Goal: Find specific page/section: Find specific page/section

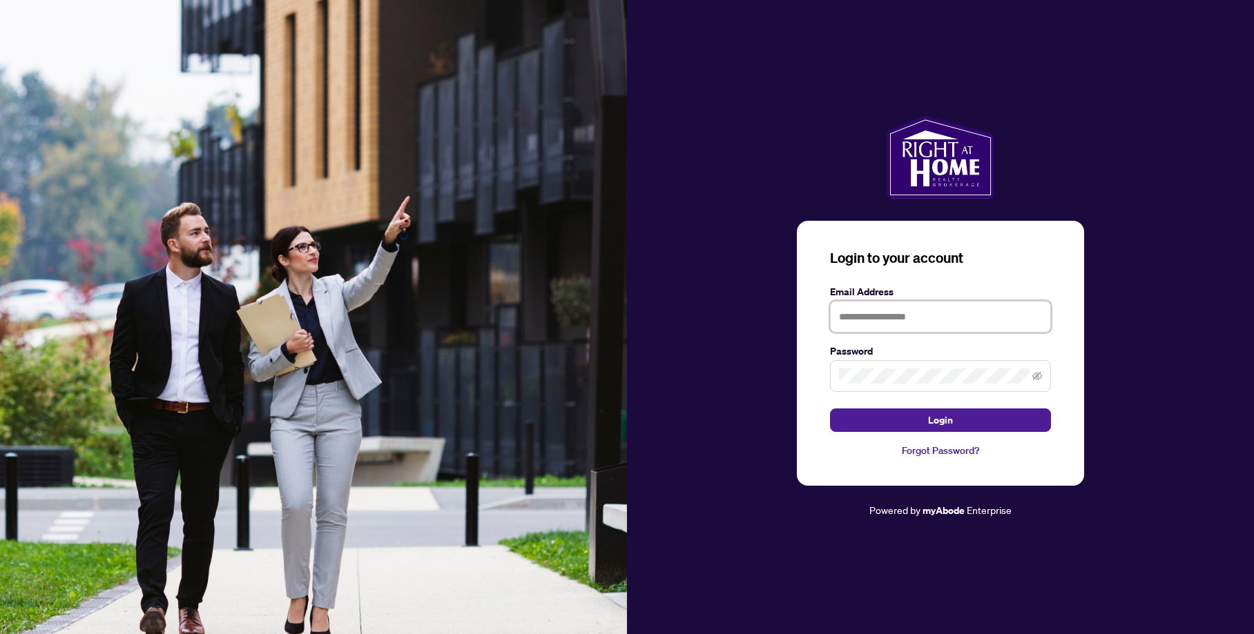
click at [858, 319] on input "text" at bounding box center [940, 317] width 221 height 32
type input "**********"
click at [941, 421] on span "Login" at bounding box center [940, 420] width 25 height 22
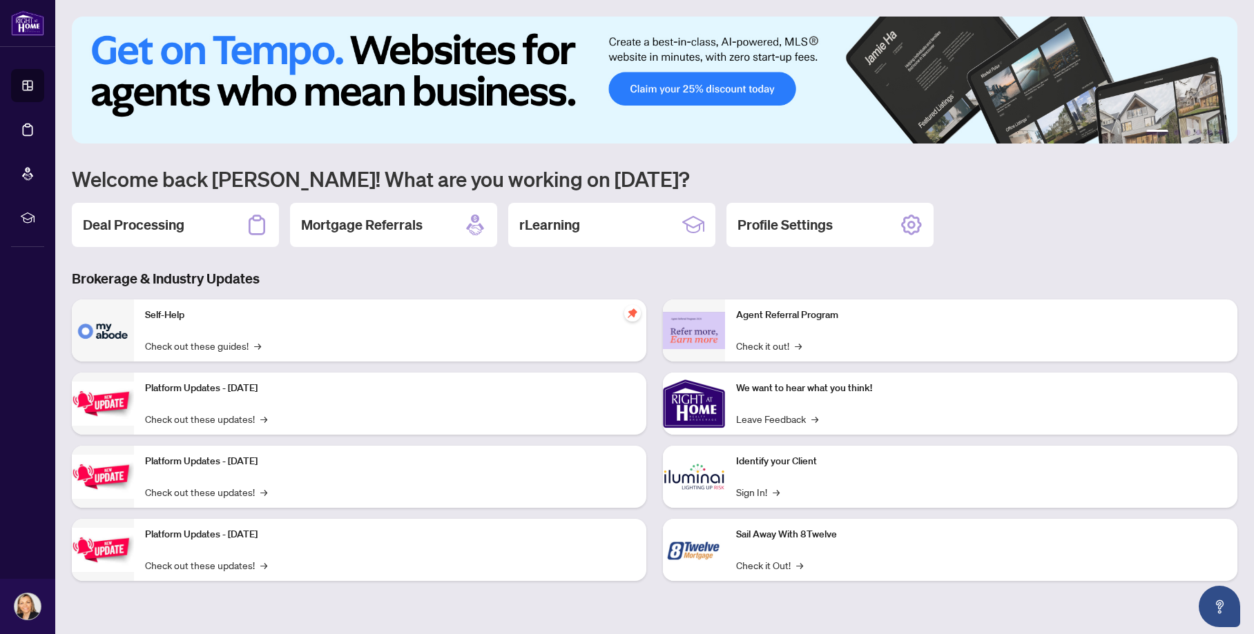
click at [124, 231] on h2 "Deal Processing" at bounding box center [133, 224] width 101 height 19
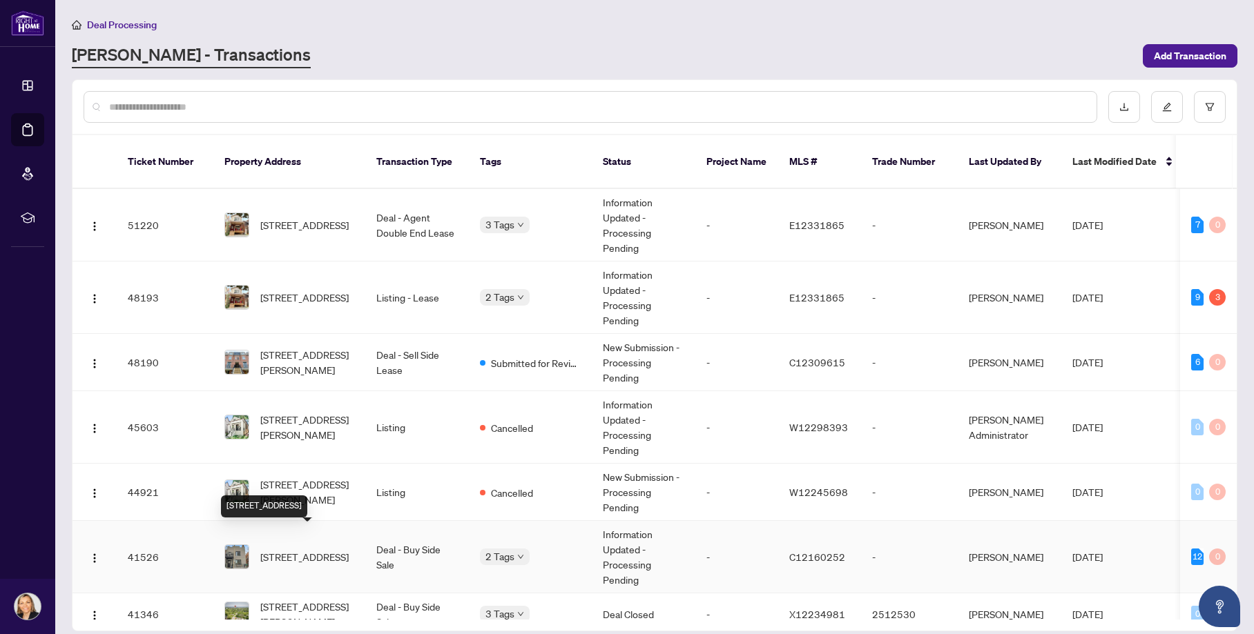
click at [282, 550] on span "[STREET_ADDRESS]" at bounding box center [304, 557] width 88 height 15
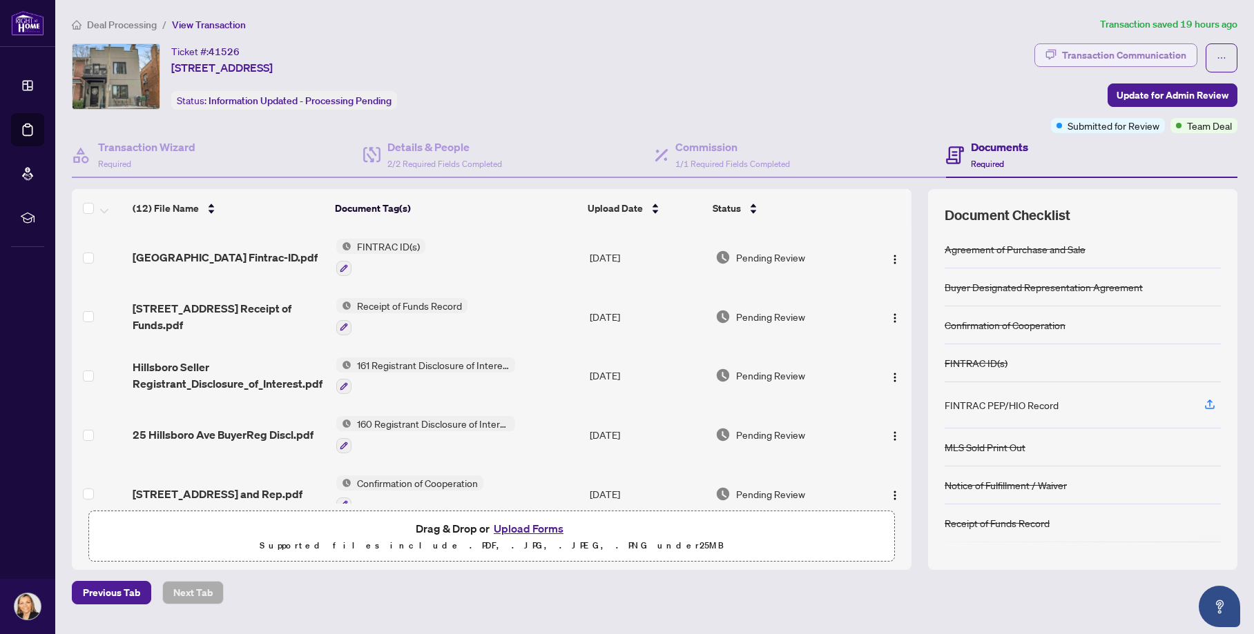
click at [1149, 47] on div "Transaction Communication" at bounding box center [1124, 55] width 124 height 22
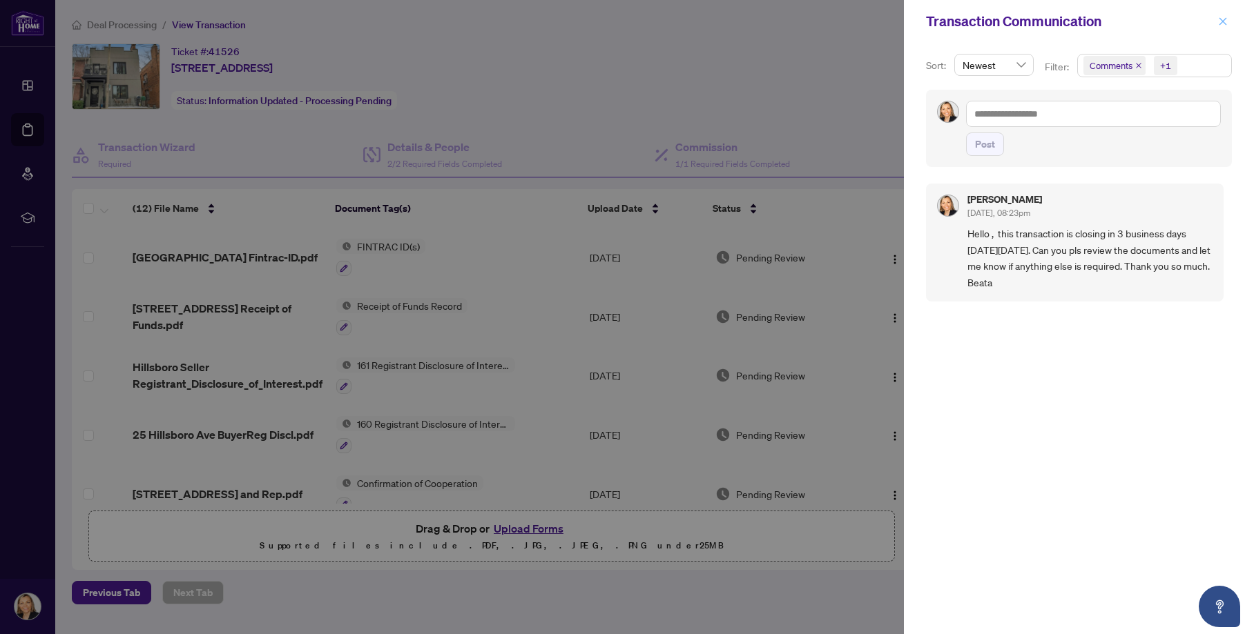
click at [1221, 22] on icon "close" at bounding box center [1223, 22] width 10 height 10
